Goal: Information Seeking & Learning: Learn about a topic

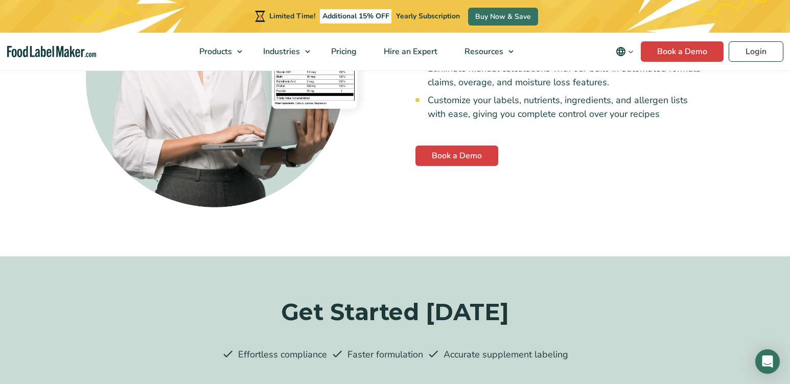
scroll to position [2760, 0]
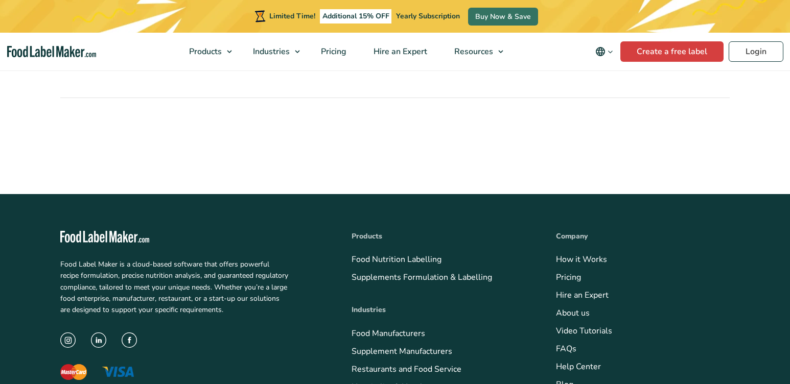
scroll to position [1503, 0]
